Goal: Use online tool/utility: Utilize a website feature to perform a specific function

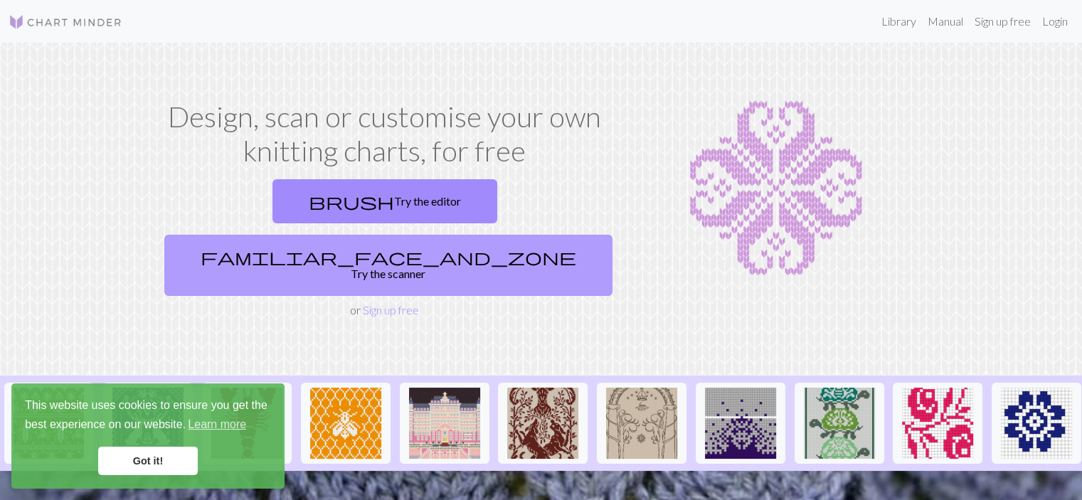
click at [488, 235] on link "familiar_face_and_zone Try the scanner" at bounding box center [388, 265] width 448 height 61
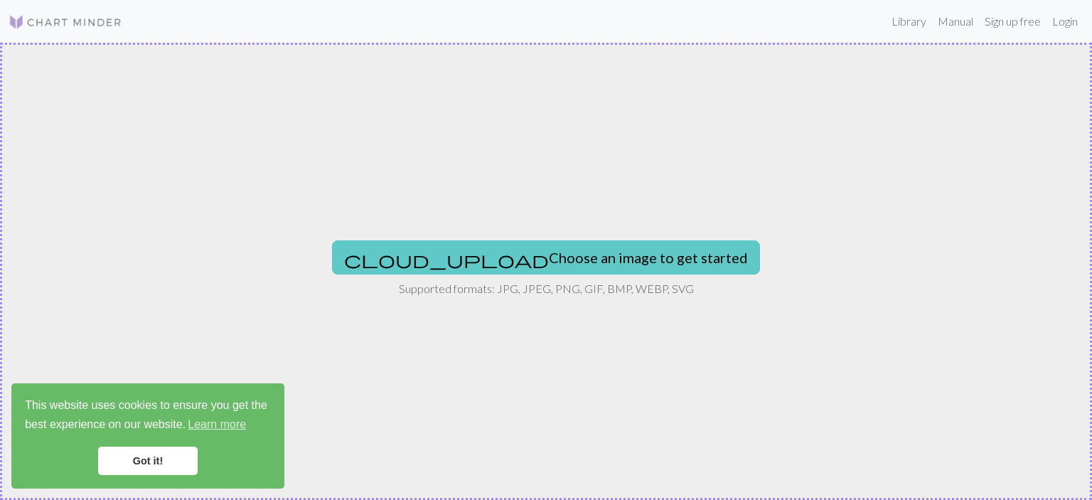
click at [513, 256] on button "cloud_upload Choose an image to get started" at bounding box center [546, 257] width 428 height 34
type input "C:\fakepath\IMG_20250829_163442.jpg"
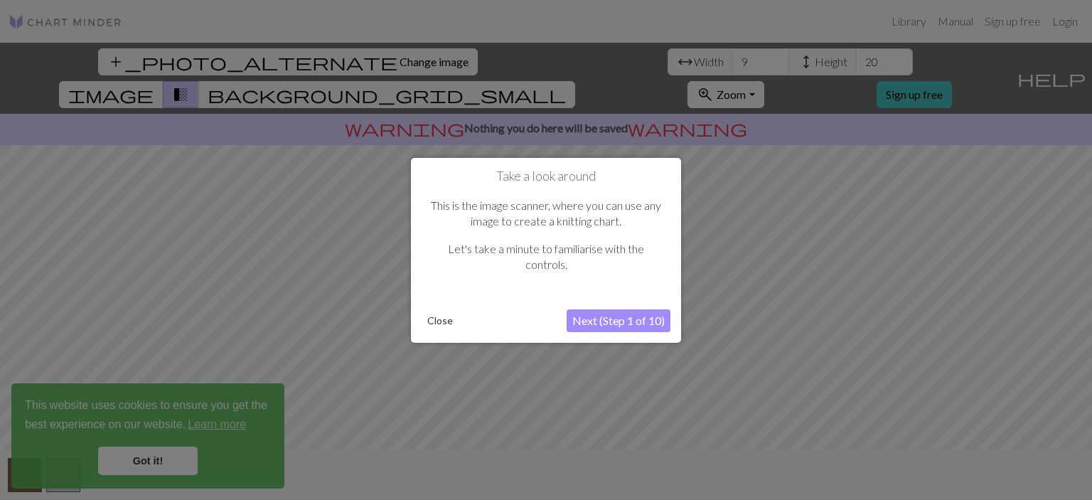
click at [587, 314] on button "Next (Step 1 of 10)" at bounding box center [619, 320] width 104 height 23
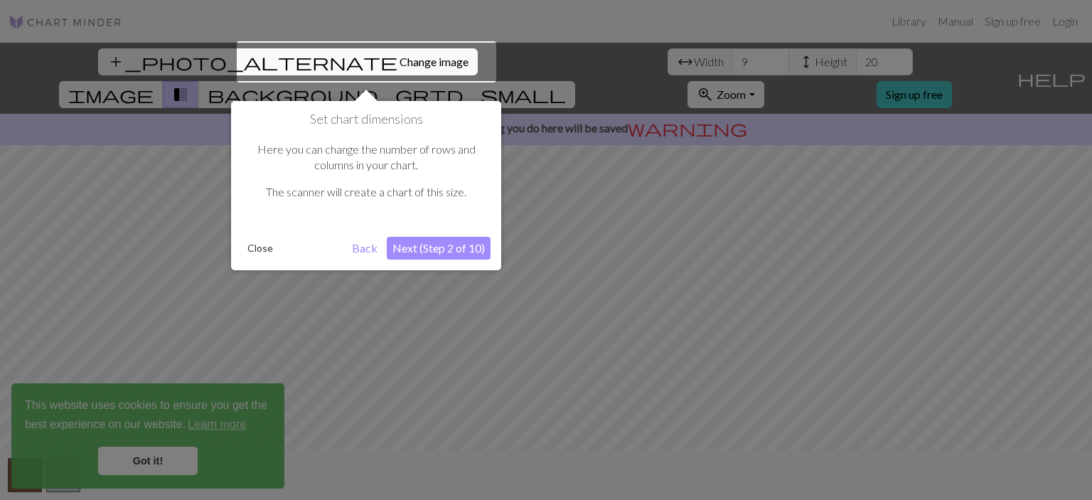
click at [441, 244] on button "Next (Step 2 of 10)" at bounding box center [439, 248] width 104 height 23
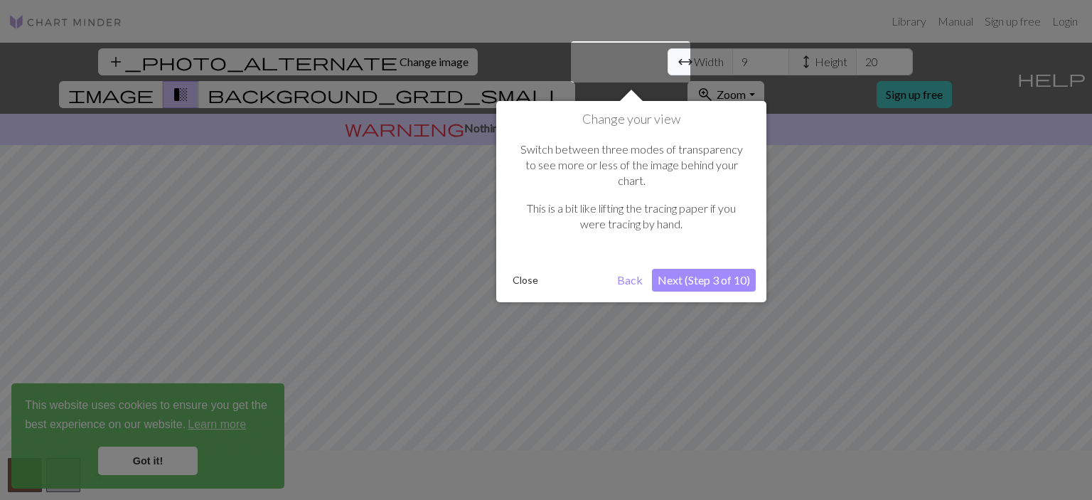
click at [697, 269] on button "Next (Step 3 of 10)" at bounding box center [704, 280] width 104 height 23
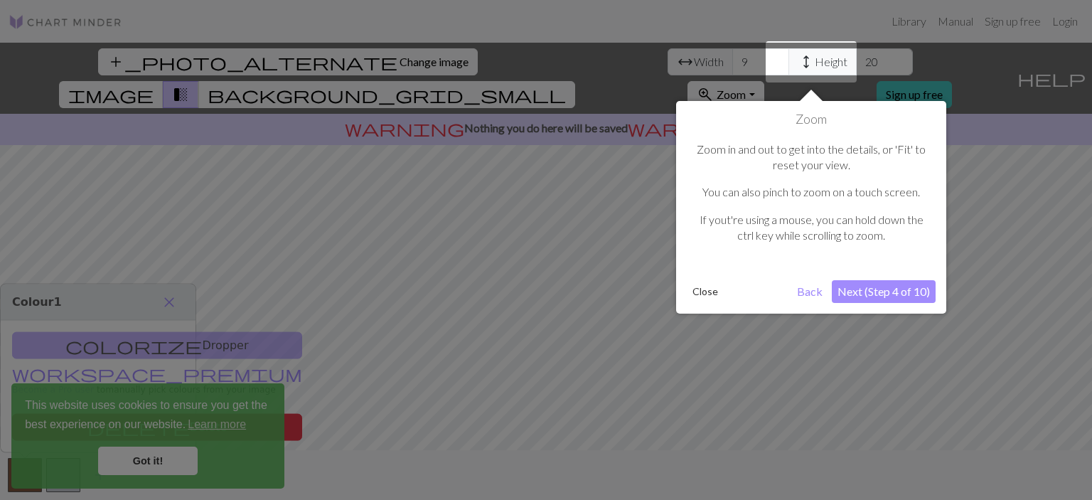
click at [860, 292] on button "Next (Step 4 of 10)" at bounding box center [884, 291] width 104 height 23
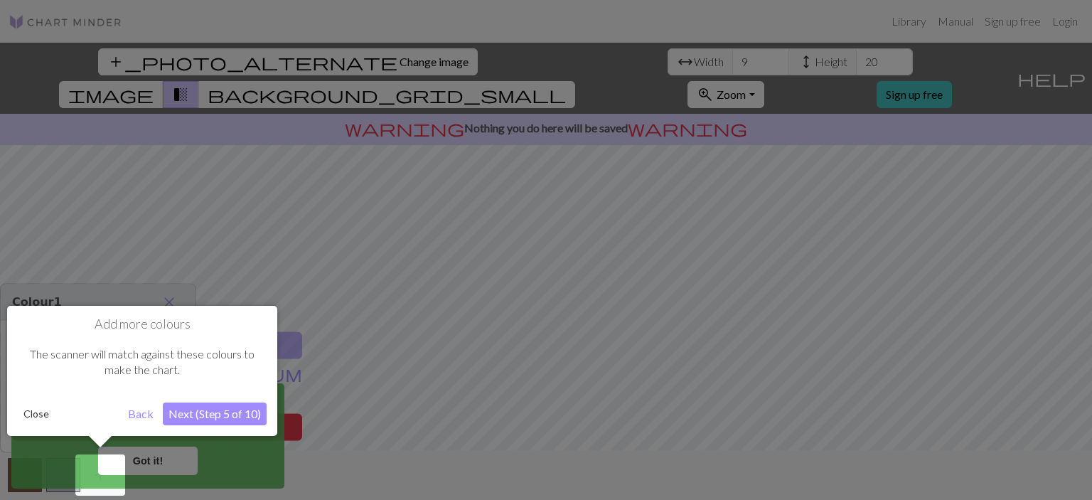
click at [202, 413] on button "Next (Step 5 of 10)" at bounding box center [215, 414] width 104 height 23
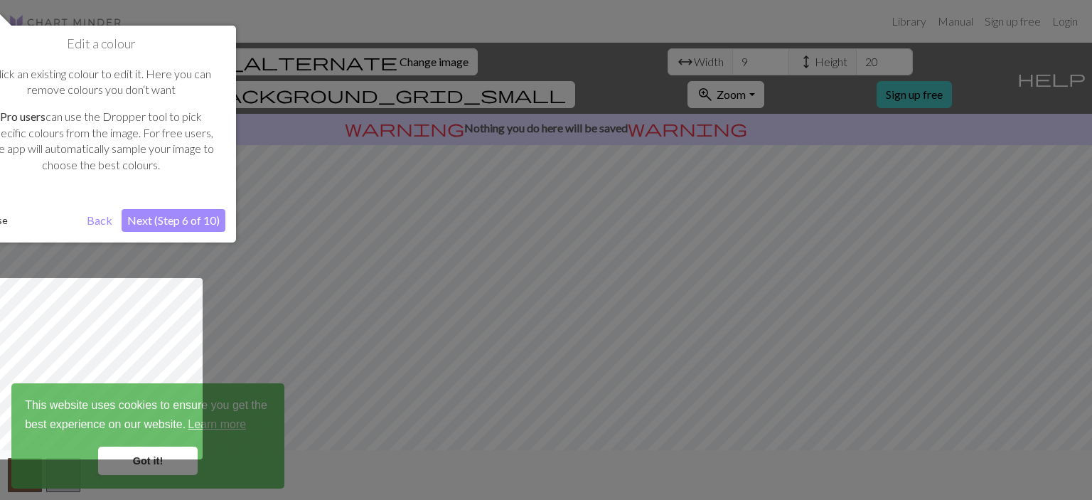
click at [168, 216] on button "Next (Step 6 of 10)" at bounding box center [174, 220] width 104 height 23
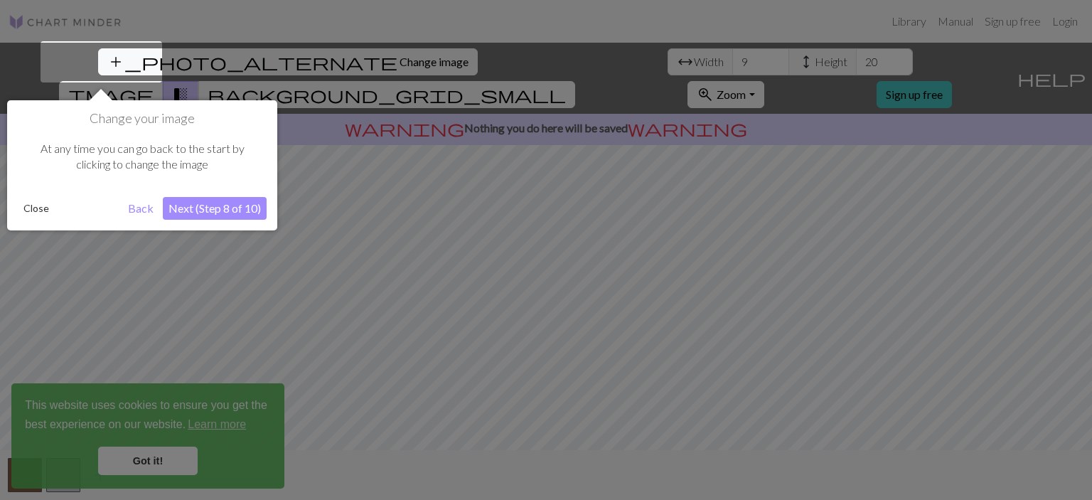
click at [171, 211] on button "Next (Step 8 of 10)" at bounding box center [215, 208] width 104 height 23
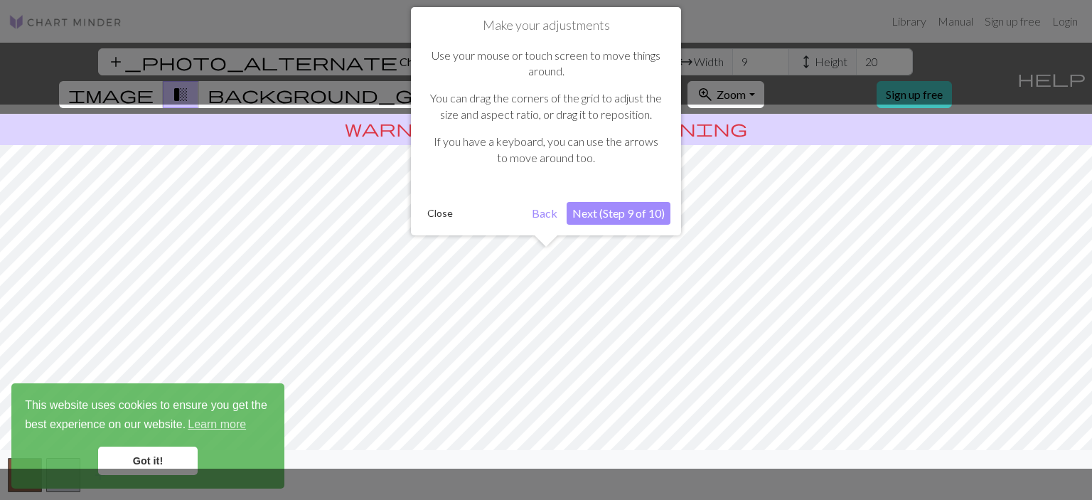
click at [607, 218] on button "Next (Step 9 of 10)" at bounding box center [619, 213] width 104 height 23
